Goal: Task Accomplishment & Management: Use online tool/utility

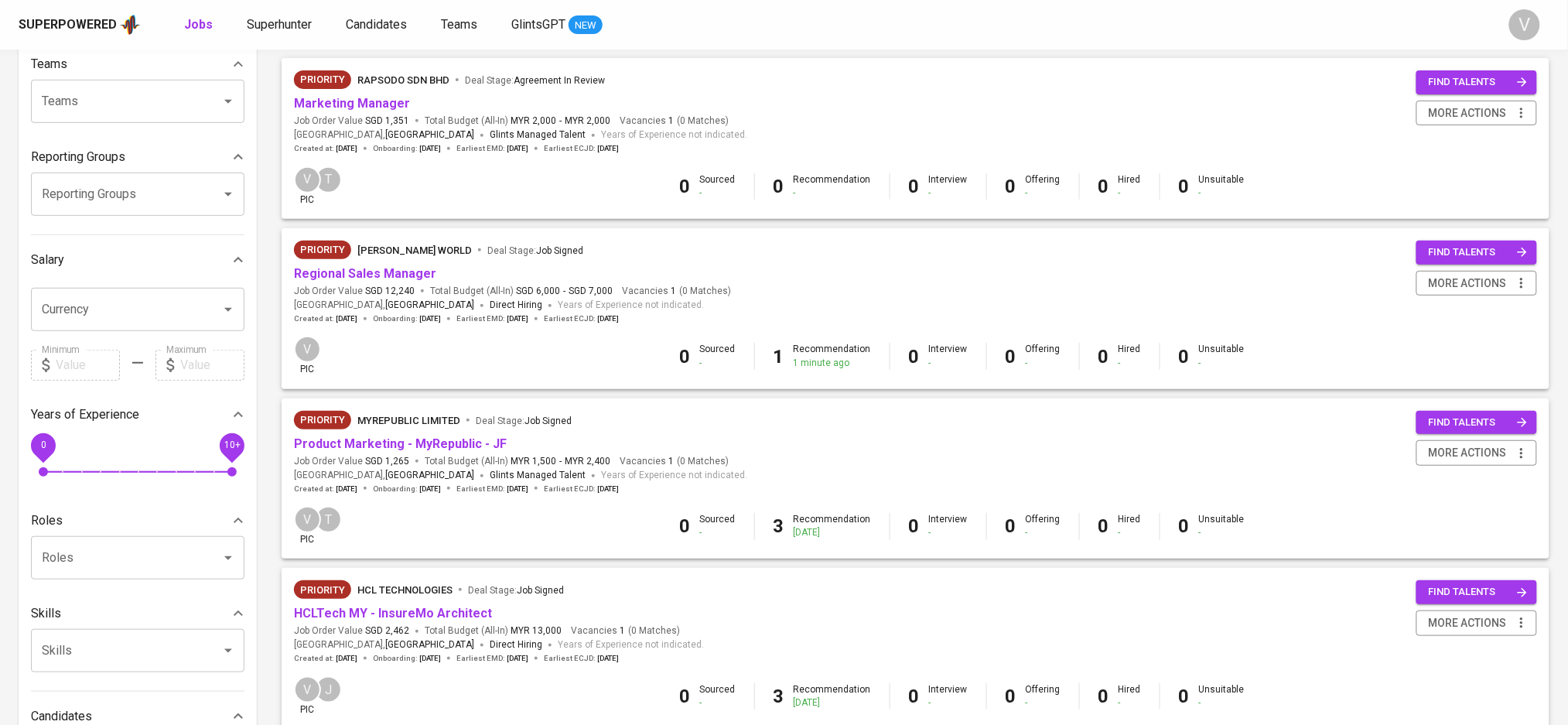
scroll to position [206, 0]
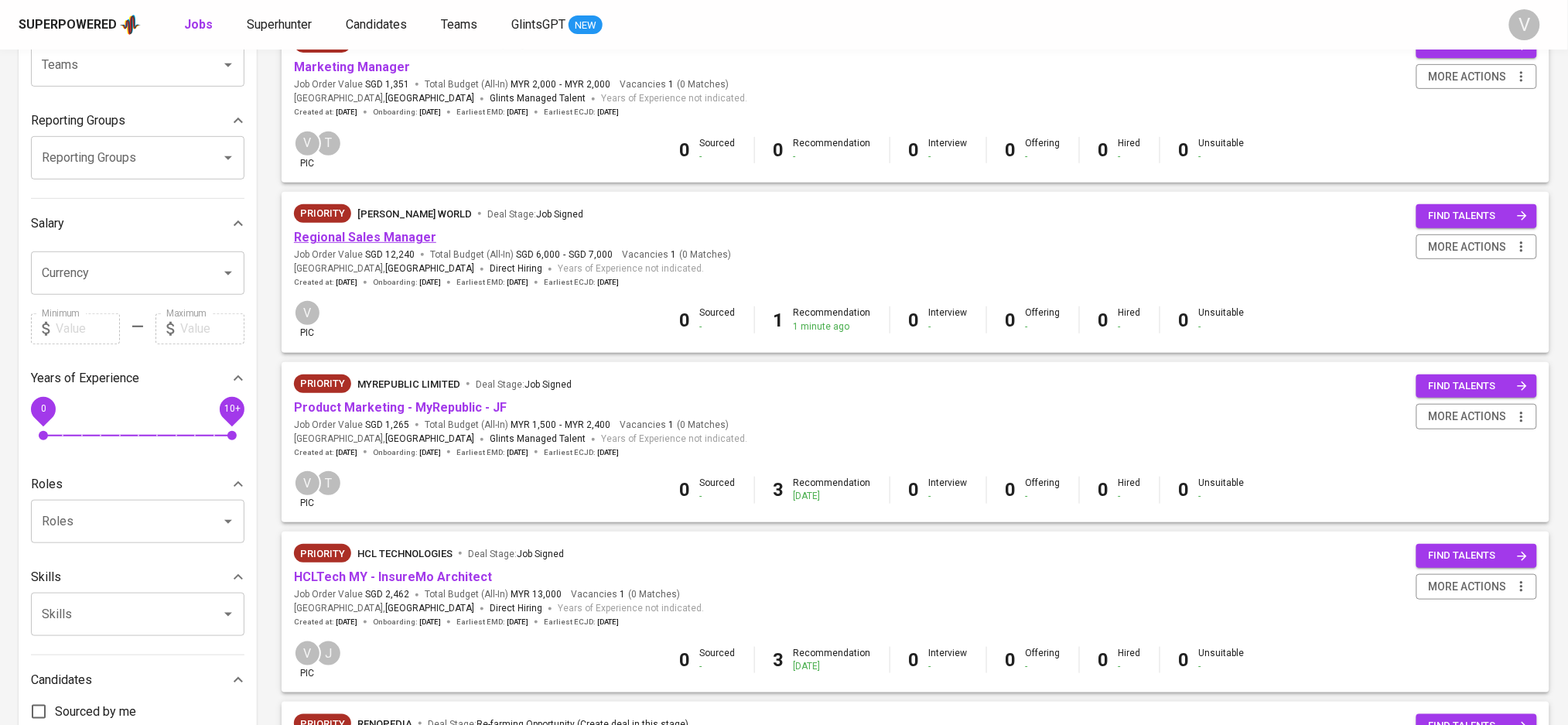
click at [362, 233] on link "Regional Sales Manager" at bounding box center [365, 237] width 143 height 15
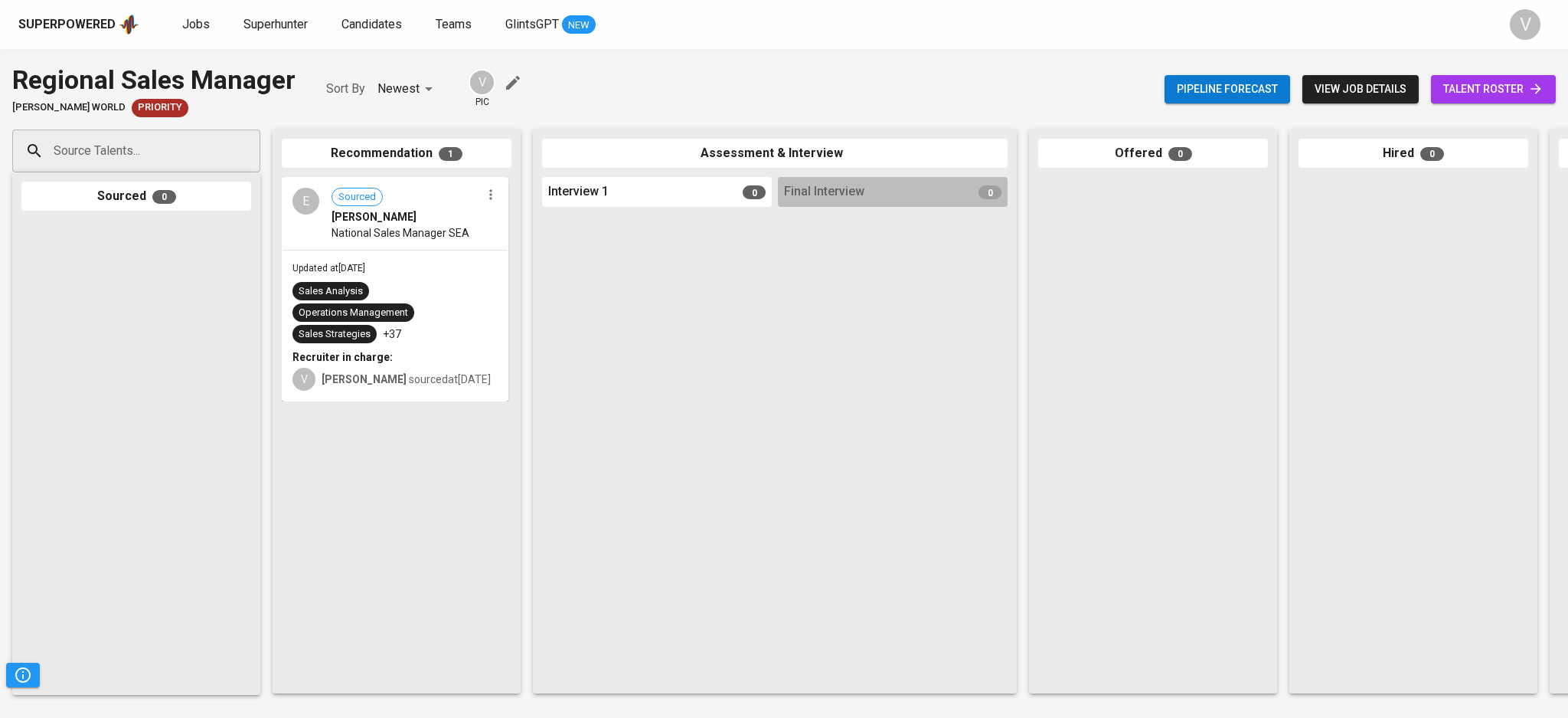
click at [418, 240] on div "E Sourced [PERSON_NAME] National Sales Manager SEA" at bounding box center [395, 213] width 224 height 71
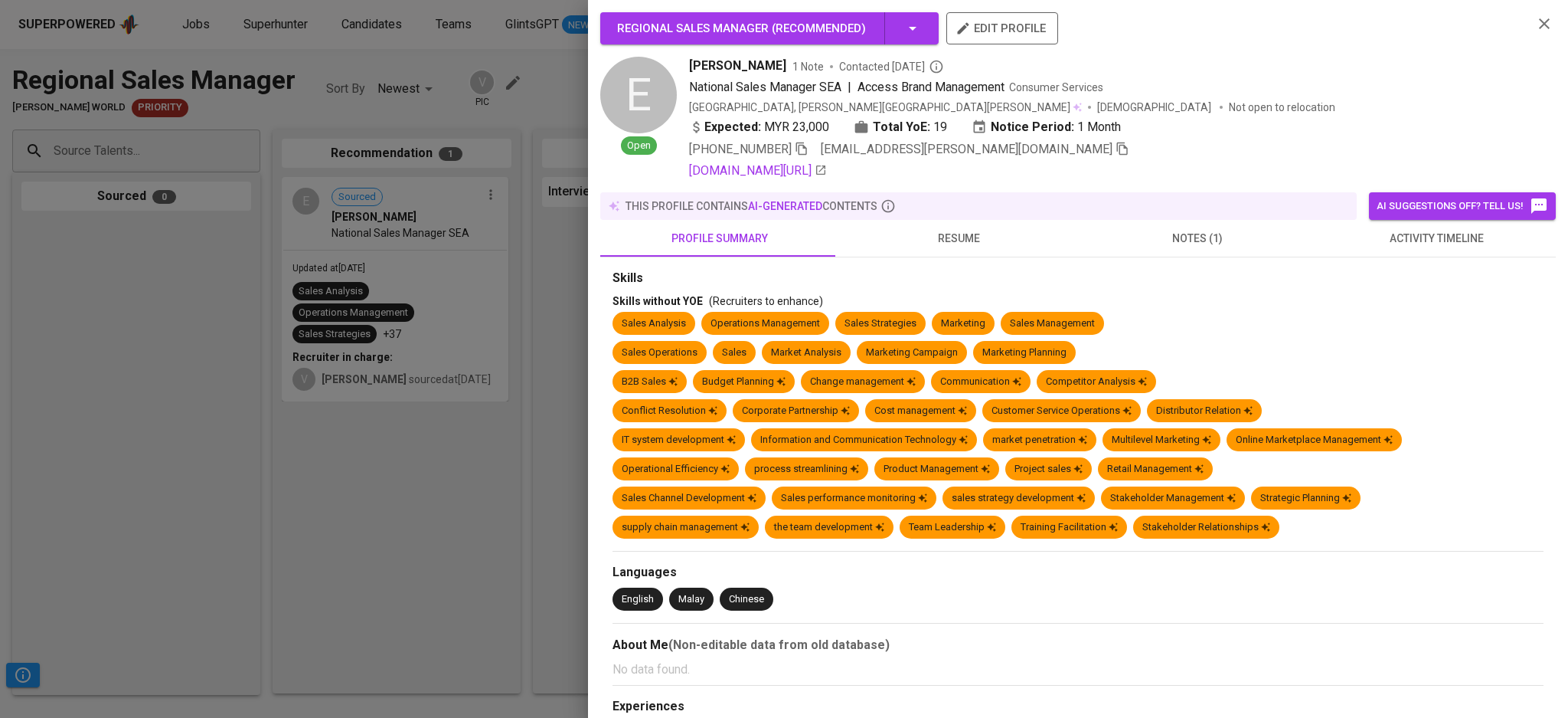
drag, startPoint x: 1172, startPoint y: 228, endPoint x: 1176, endPoint y: 236, distance: 8.9
click at [1174, 229] on span "notes (1)" at bounding box center [1197, 239] width 221 height 19
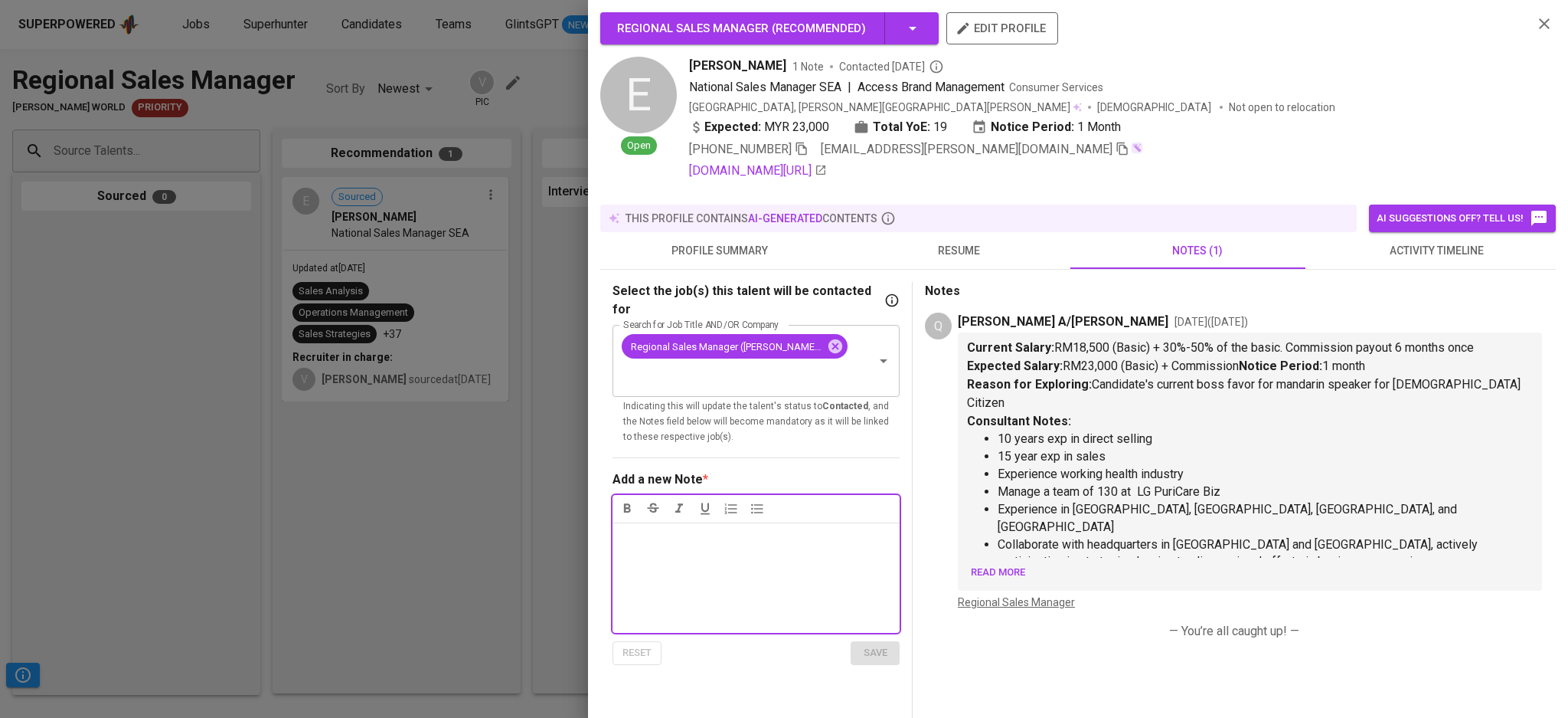
click at [44, 236] on div at bounding box center [784, 359] width 1568 height 718
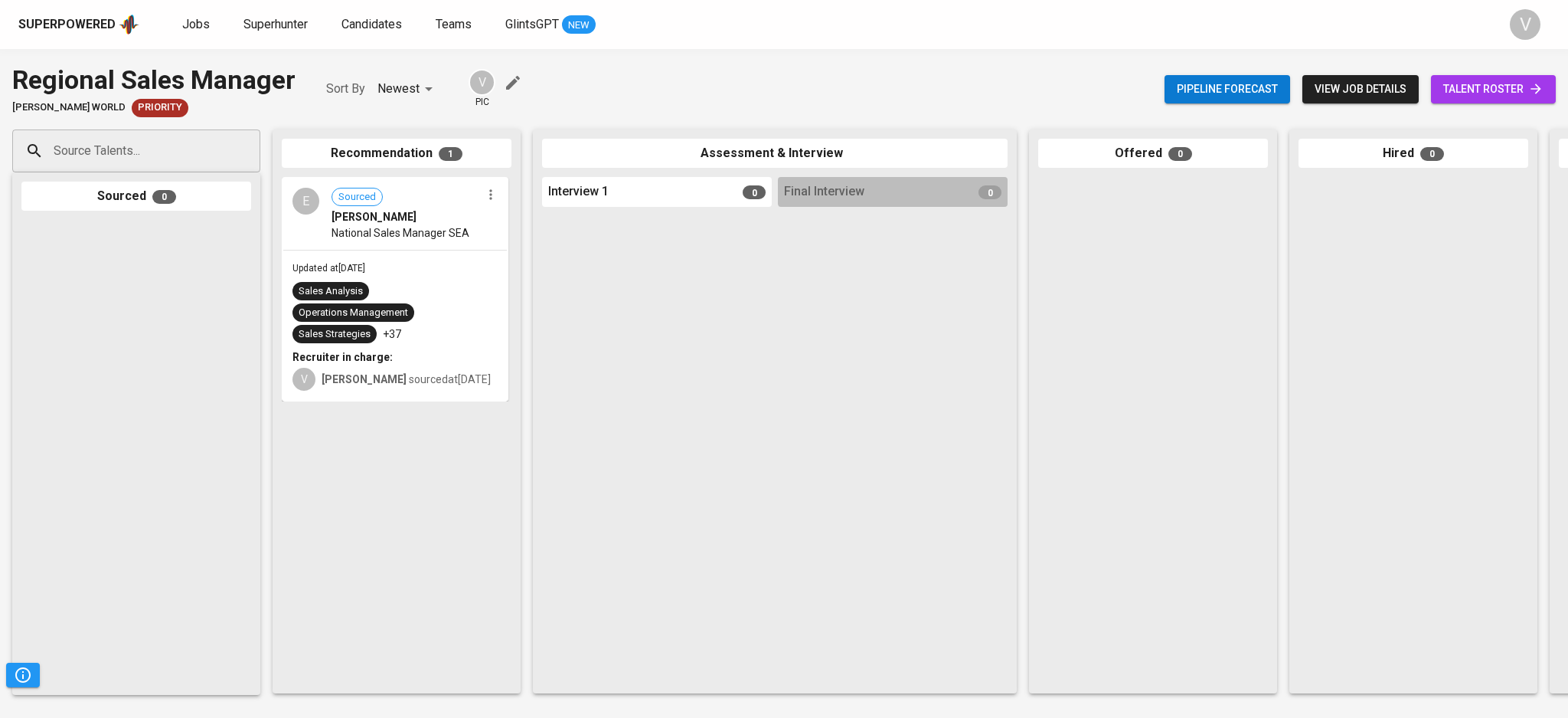
click at [94, 158] on input "Source Talents..." at bounding box center [130, 151] width 161 height 29
type input "[PERSON_NAME]"
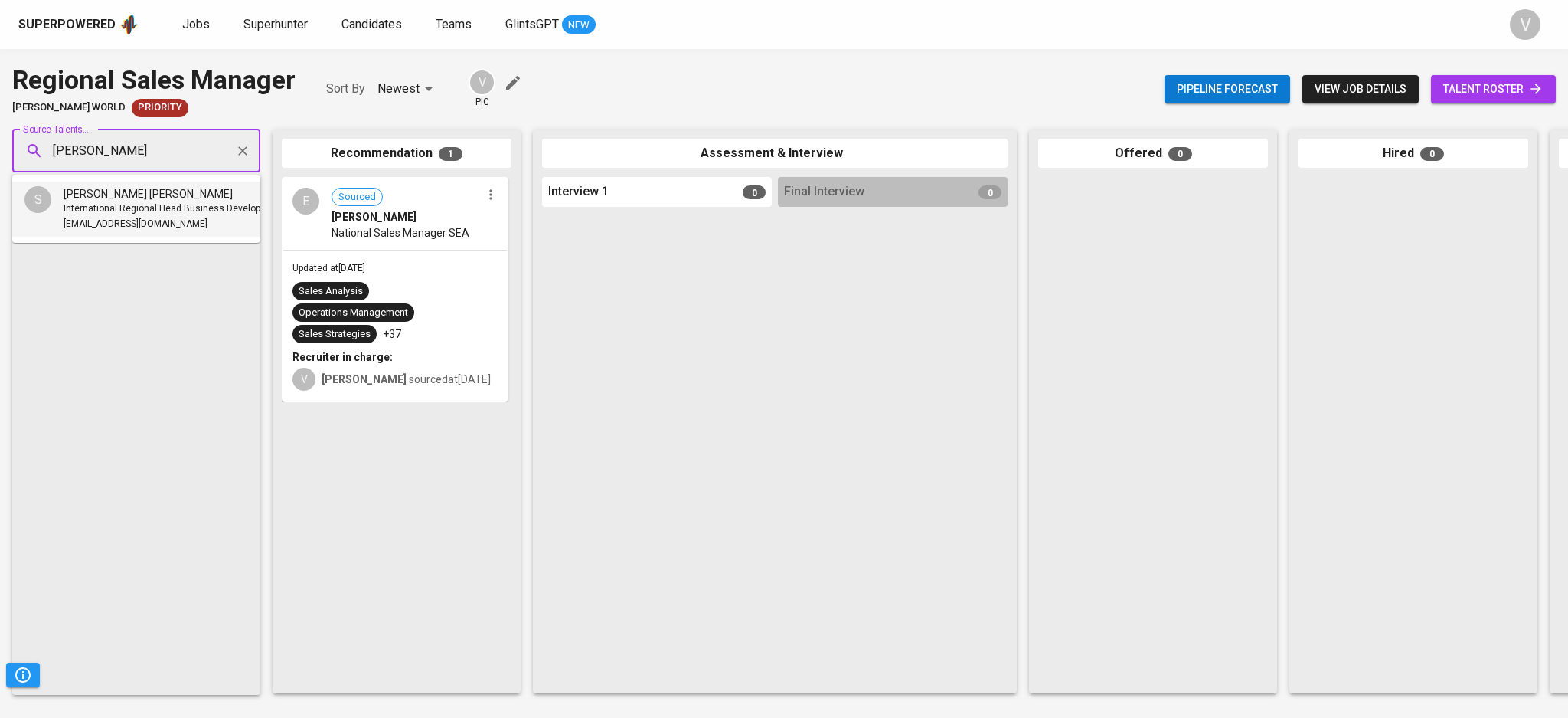
click at [160, 206] on span "International Regional Head Business Development" at bounding box center [173, 209] width 219 height 15
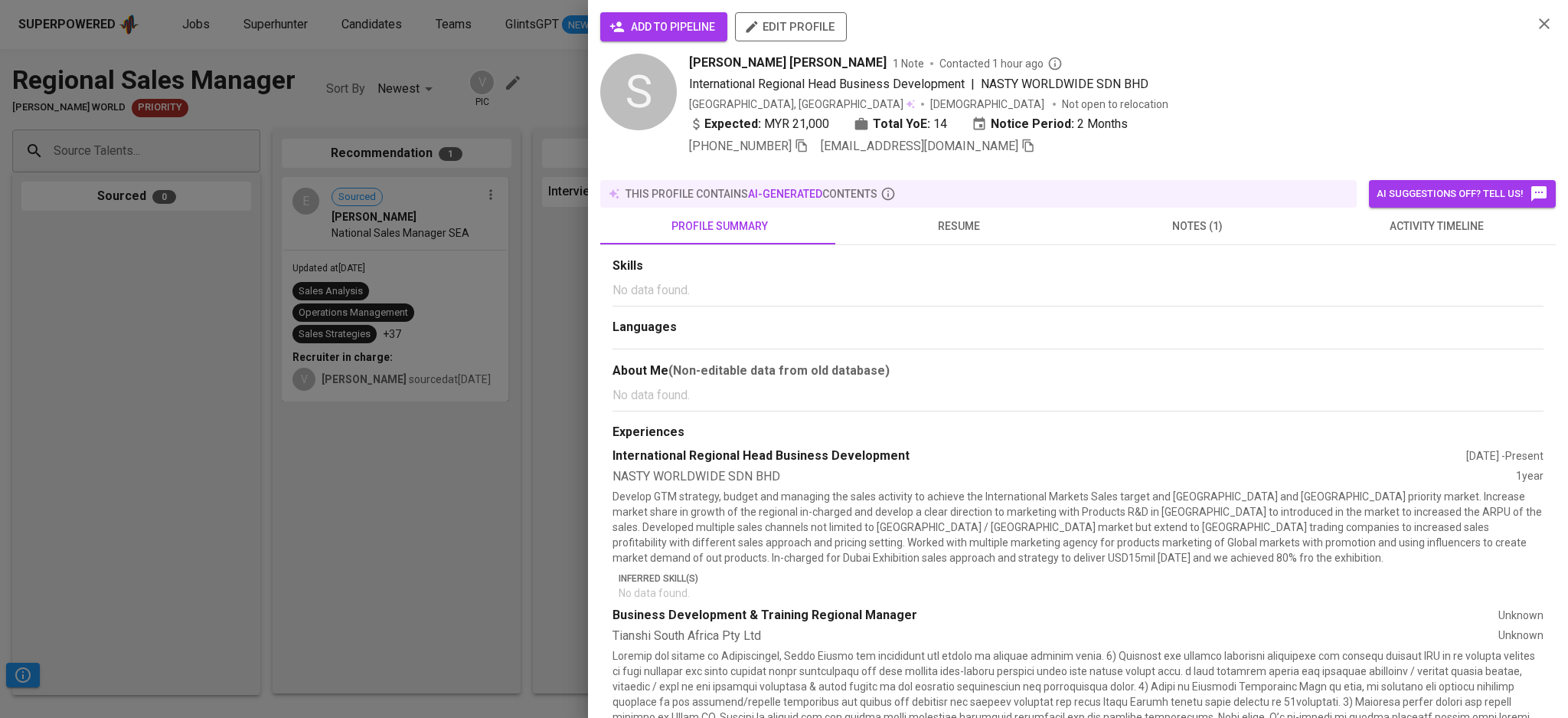
click at [706, 32] on span "add to pipeline" at bounding box center [663, 28] width 103 height 19
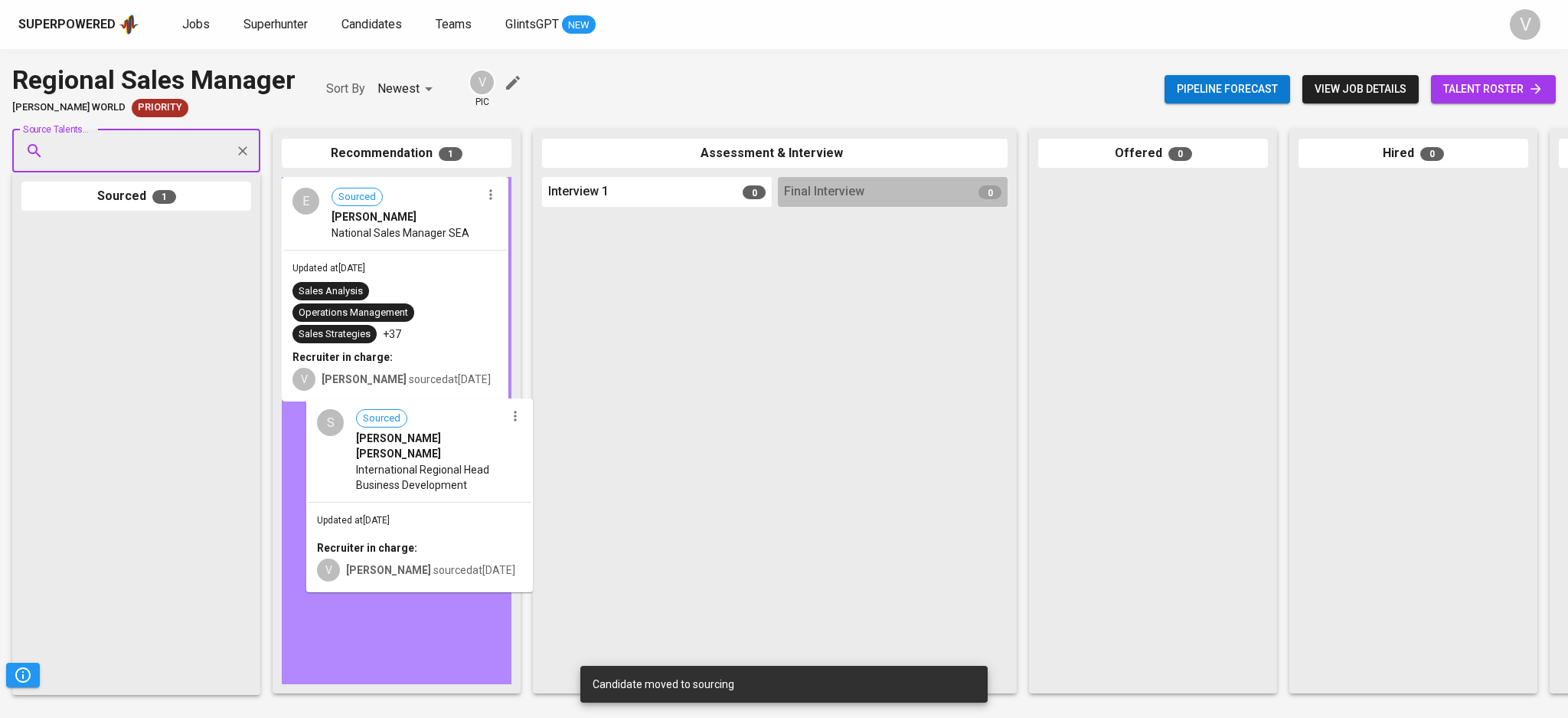
drag, startPoint x: 79, startPoint y: 277, endPoint x: 375, endPoint y: 466, distance: 351.2
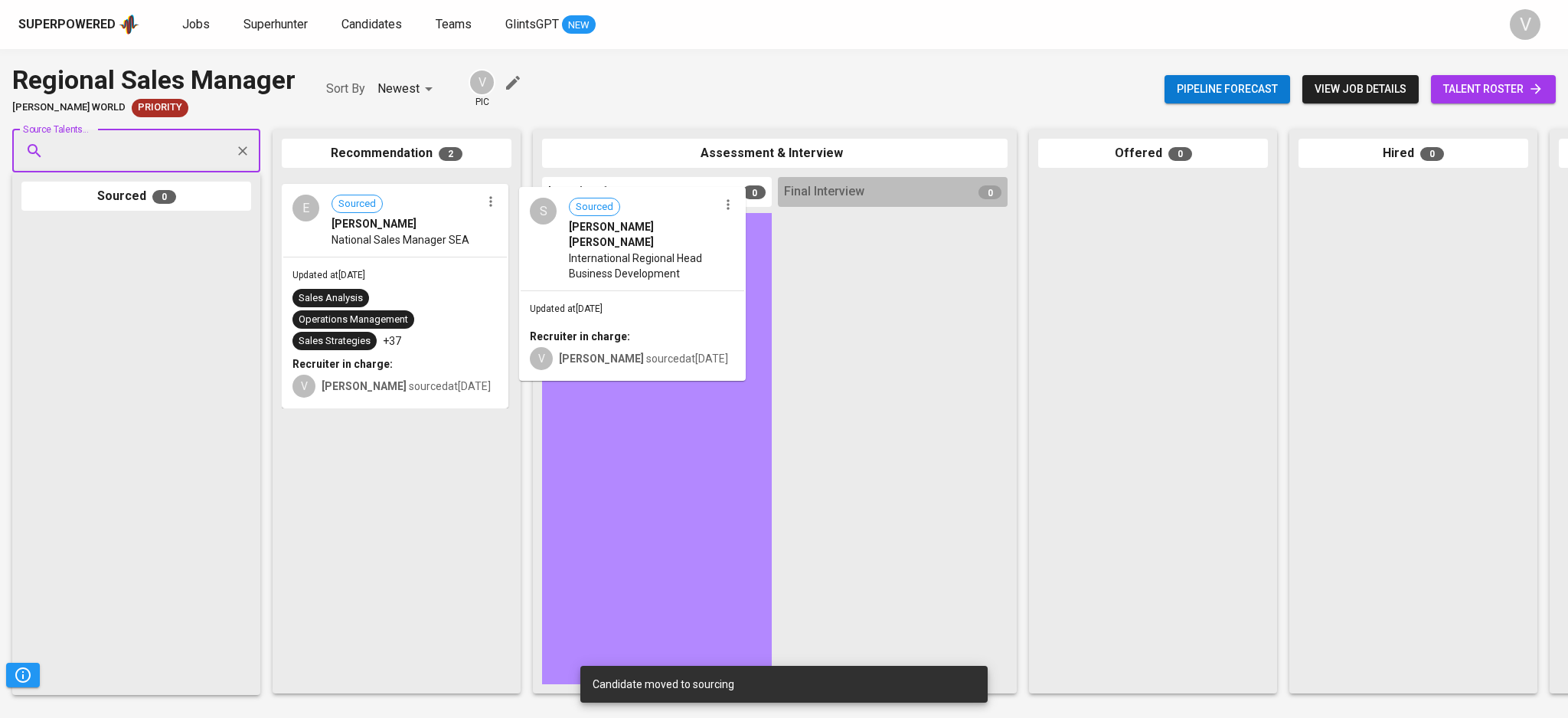
drag, startPoint x: 406, startPoint y: 253, endPoint x: 670, endPoint y: 268, distance: 264.4
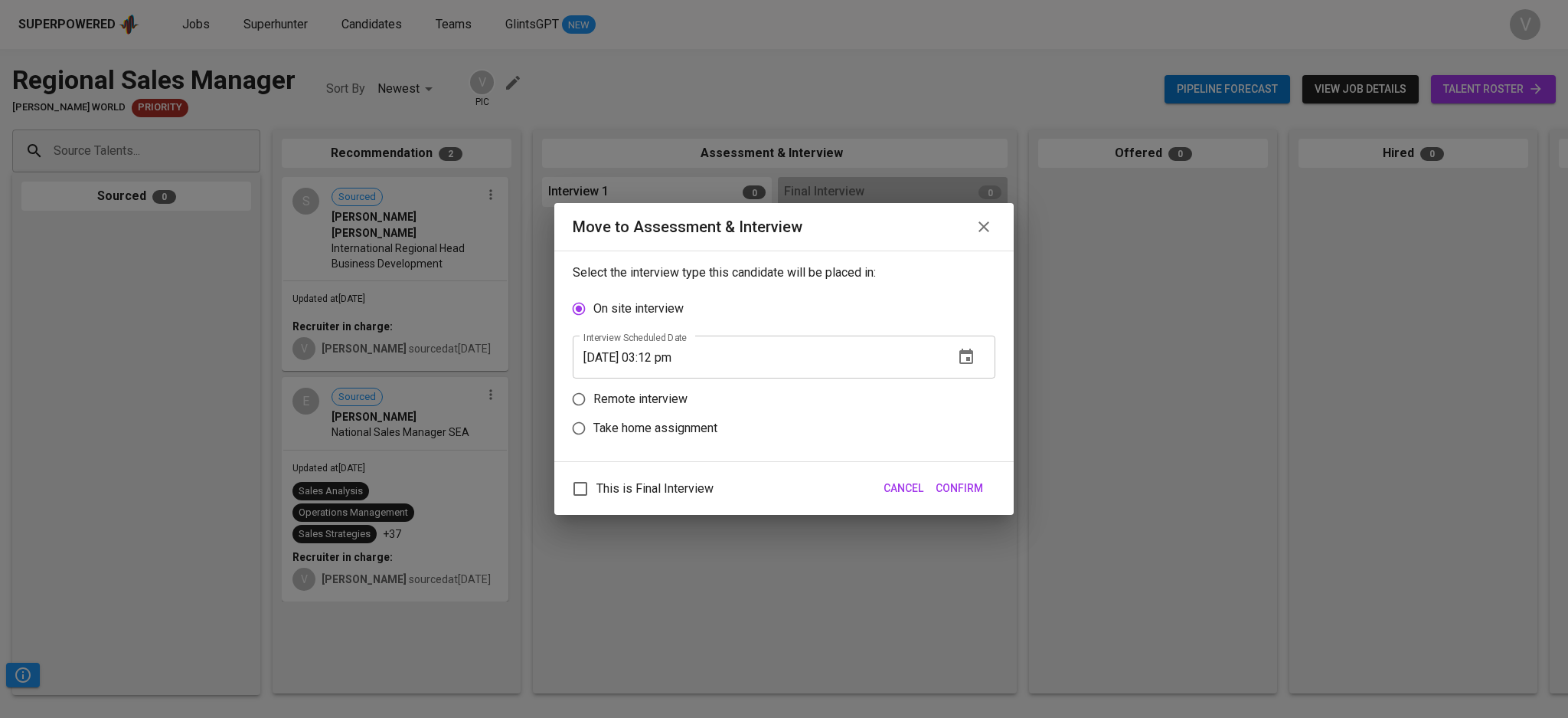
click at [960, 355] on icon "button" at bounding box center [966, 356] width 14 height 15
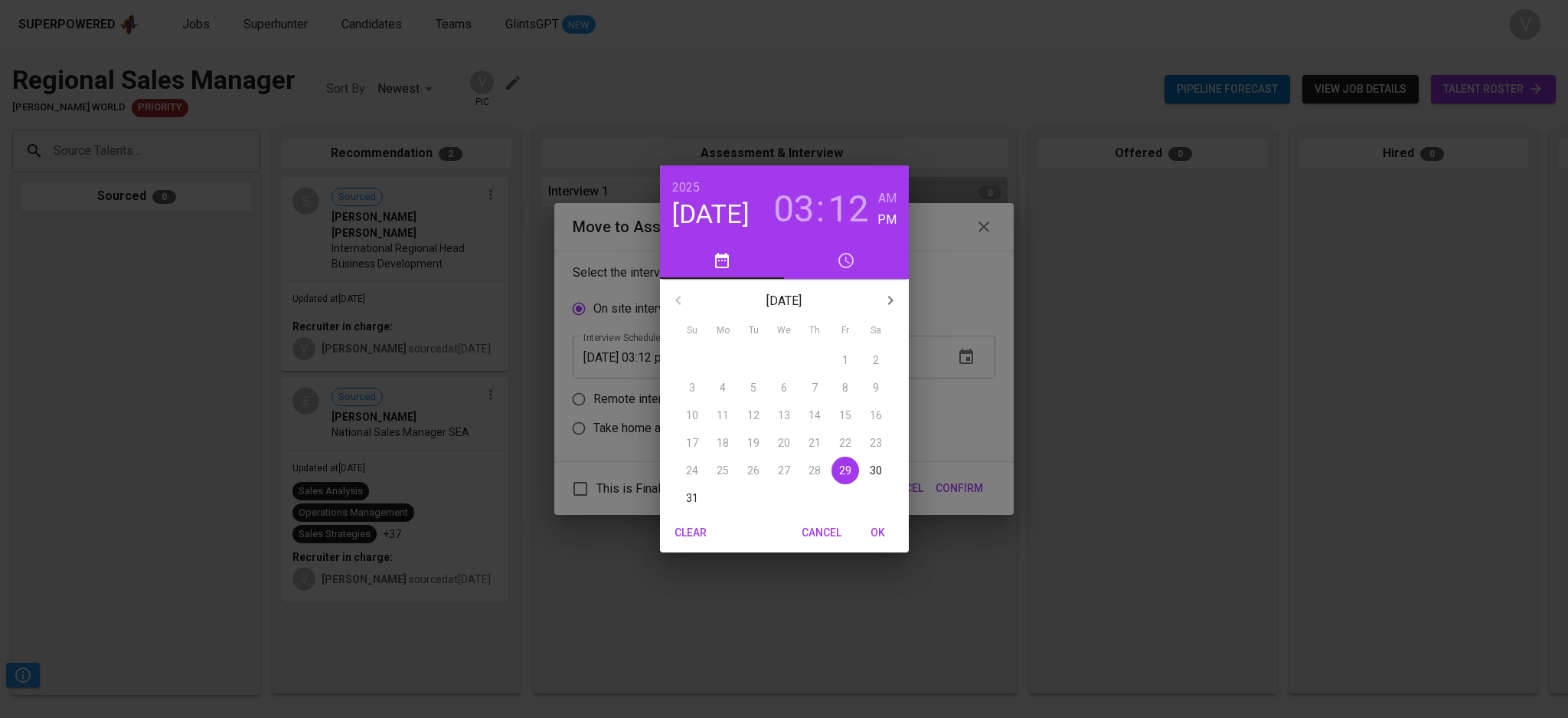
click at [890, 302] on icon "button" at bounding box center [889, 299] width 6 height 9
click at [757, 359] on span "2" at bounding box center [753, 359] width 28 height 15
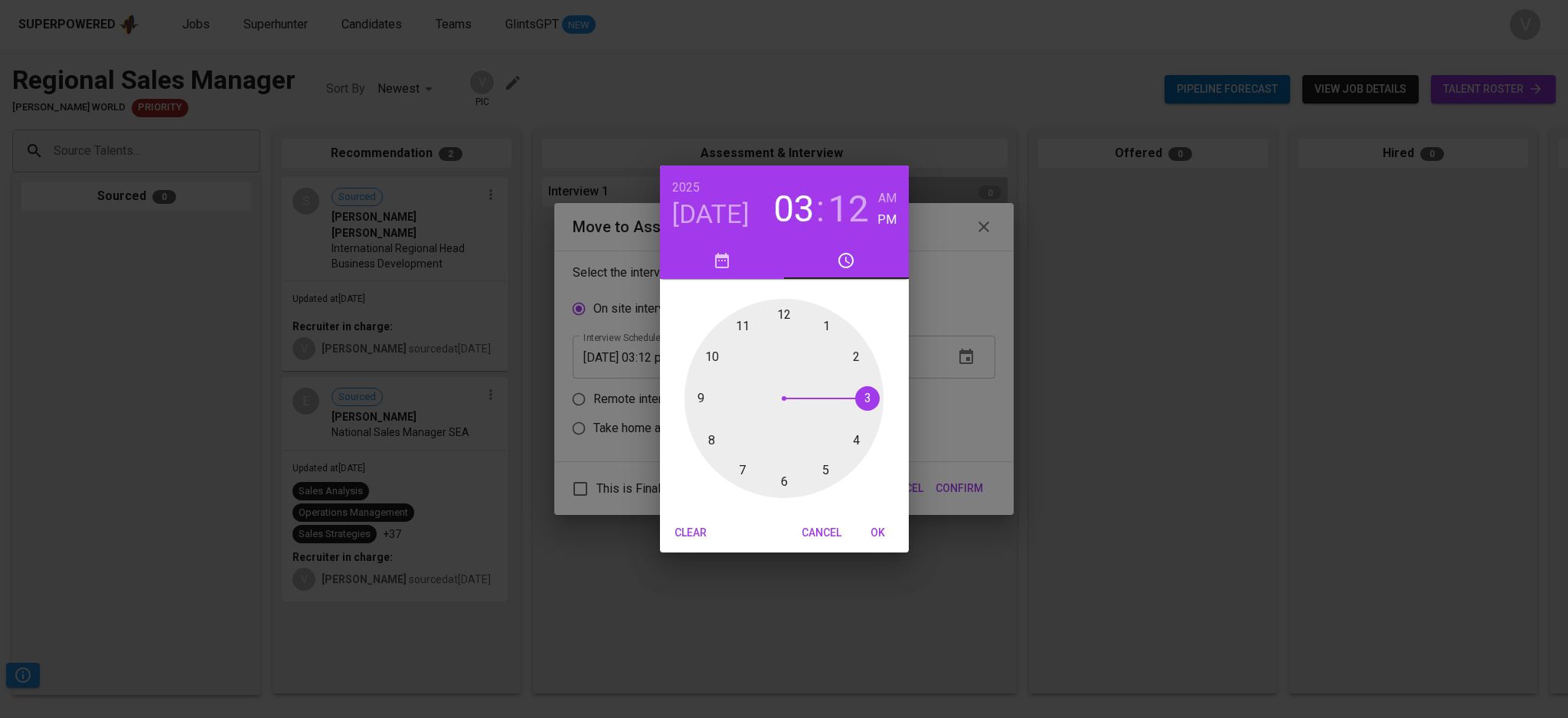
click at [851, 352] on div at bounding box center [783, 398] width 199 height 199
click at [787, 478] on div at bounding box center [783, 398] width 199 height 199
type input "[DATE] 02:30 pm"
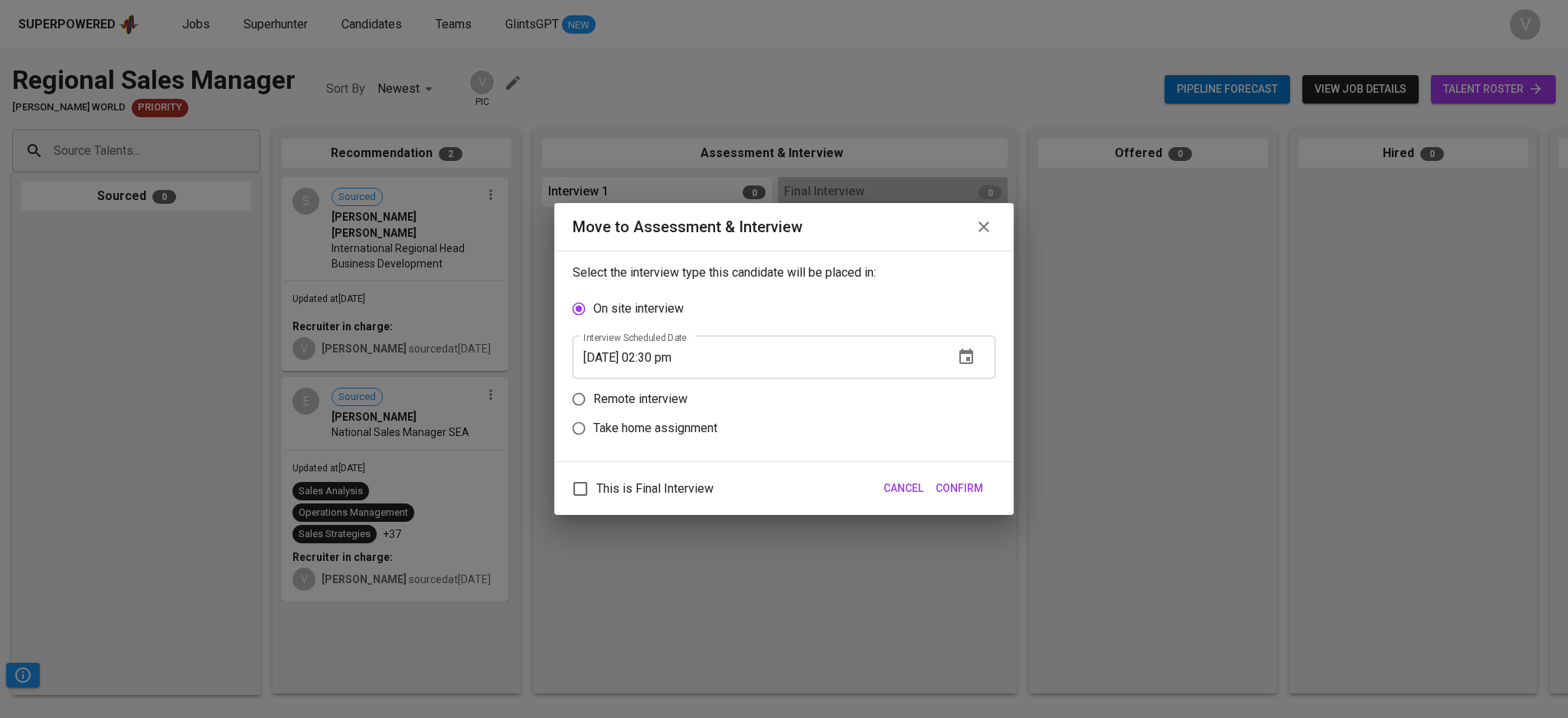
drag, startPoint x: 963, startPoint y: 487, endPoint x: 600, endPoint y: 388, distance: 376.3
click at [600, 388] on div "Move to Assessment & Interview Select the interview type this candidate will be…" at bounding box center [784, 359] width 460 height 312
click at [610, 401] on p "Remote interview" at bounding box center [640, 399] width 94 height 19
click at [593, 401] on input "Remote interview" at bounding box center [579, 399] width 29 height 29
radio input "true"
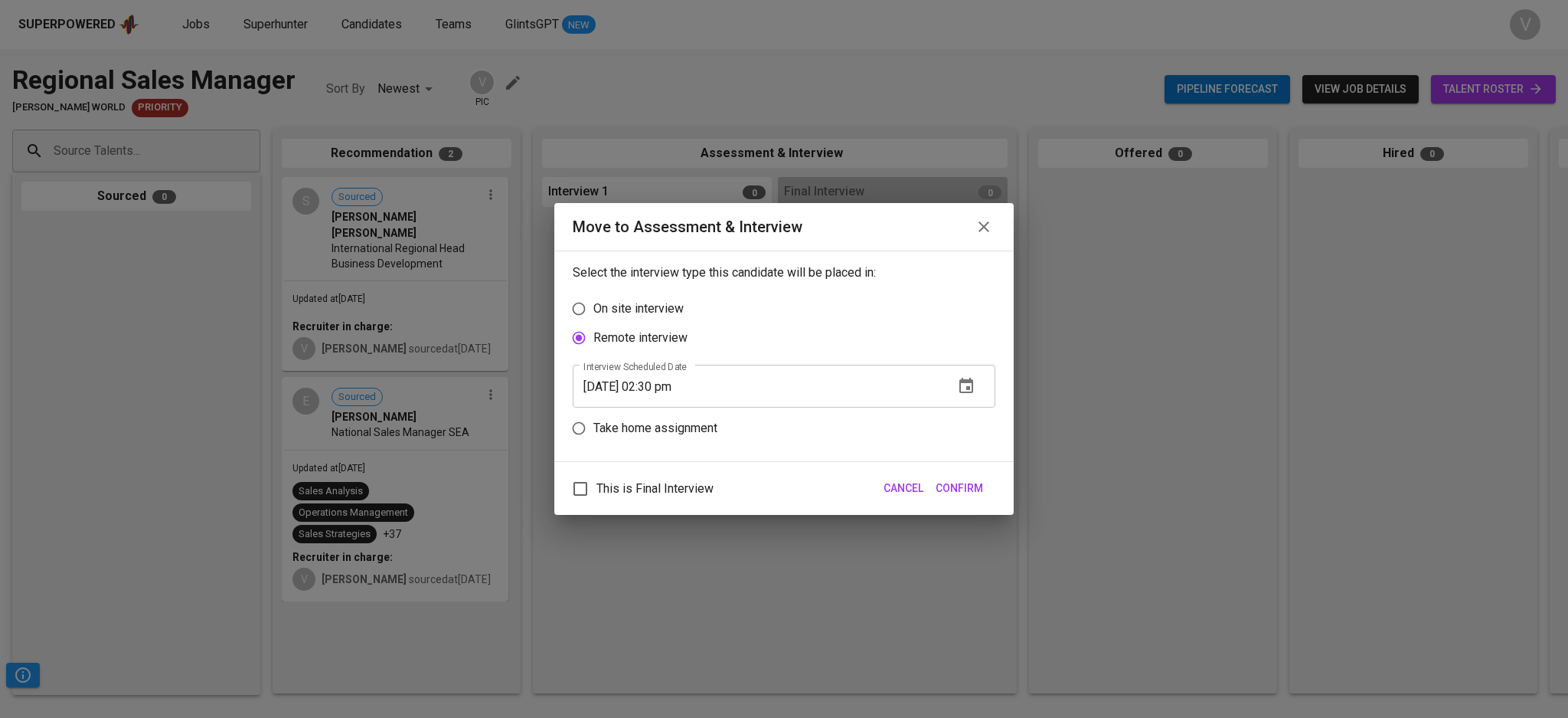
click at [978, 485] on span "Confirm" at bounding box center [959, 488] width 48 height 19
